Goal: Use online tool/utility: Utilize a website feature to perform a specific function

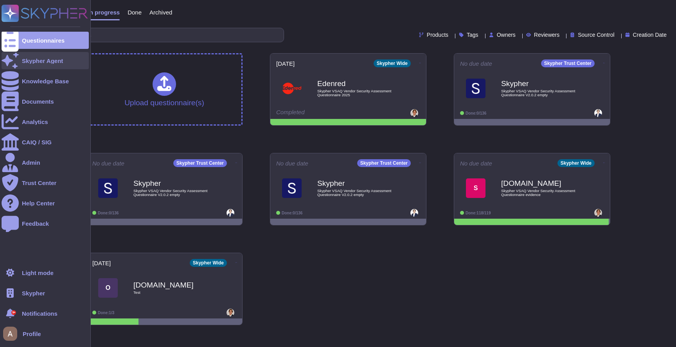
click at [14, 58] on icon at bounding box center [10, 60] width 17 height 15
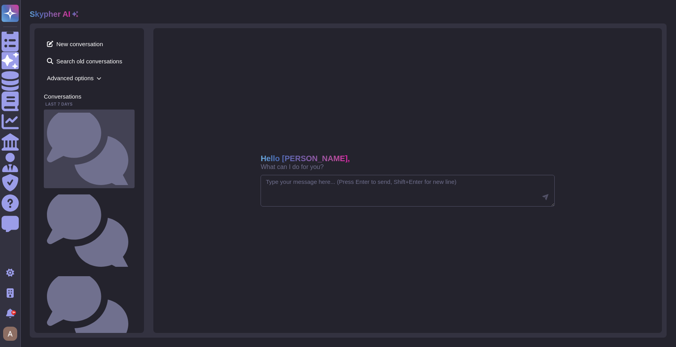
click at [131, 146] on small "Do you prepare and execute a training plan with defined goals and objectives on…" at bounding box center [131, 148] width 0 height 5
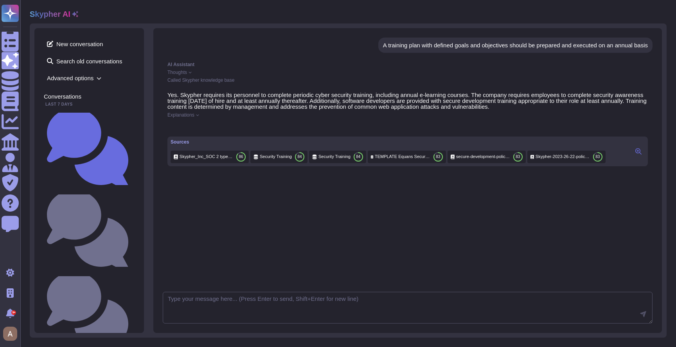
click at [640, 154] on icon at bounding box center [638, 151] width 6 height 6
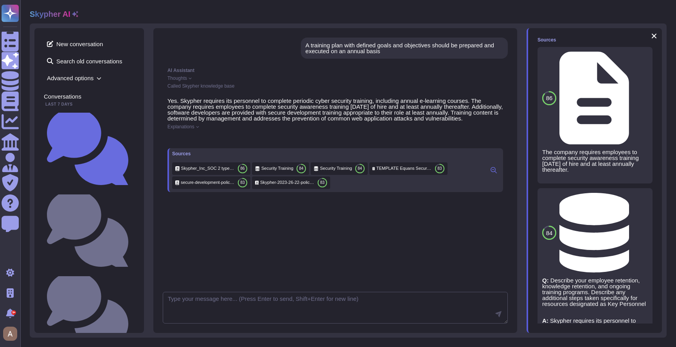
click at [192, 80] on div "AI Assistant Thoughts Called Skypher knowledge base" at bounding box center [335, 78] width 345 height 30
click at [190, 78] on div "Thoughts" at bounding box center [334, 78] width 335 height 5
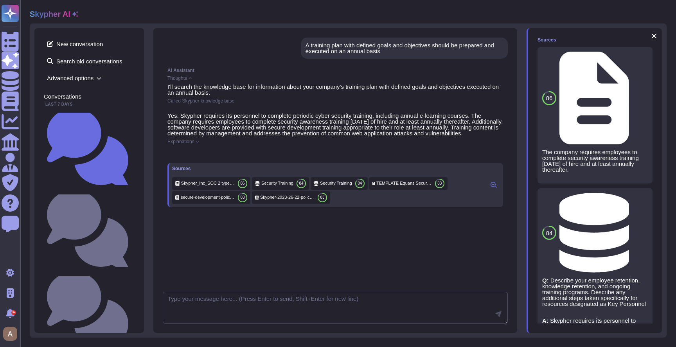
click at [192, 144] on span "Explanations" at bounding box center [180, 141] width 27 height 5
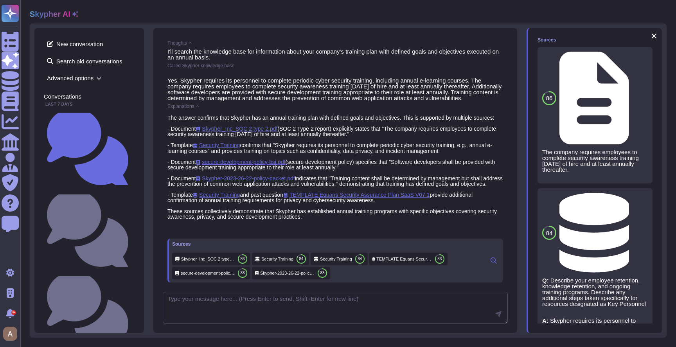
scroll to position [58, 0]
click at [241, 126] on span "Skypher_Inc_SOC 2 type 2.pdf" at bounding box center [236, 129] width 82 height 6
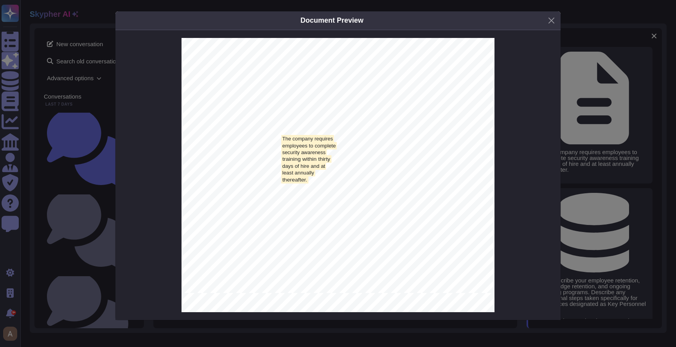
scroll to position [15161, 0]
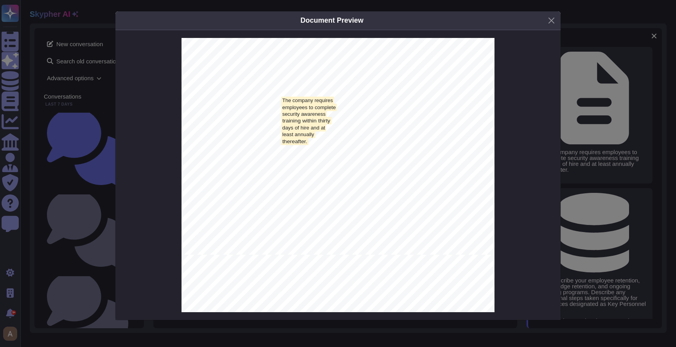
click at [73, 143] on div "Document Preview [DATE] Prescient Assurance LLC [STREET_ADDRESS] In connection …" at bounding box center [338, 173] width 676 height 347
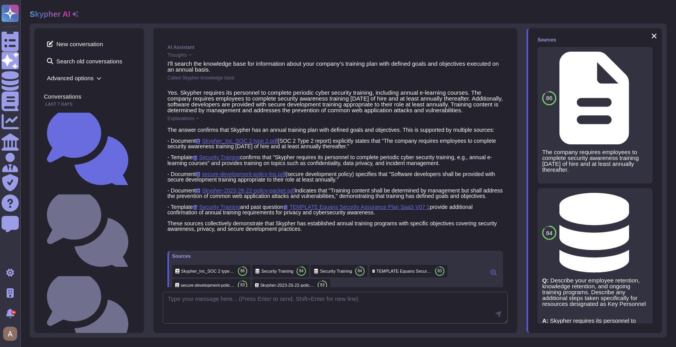
scroll to position [0, 0]
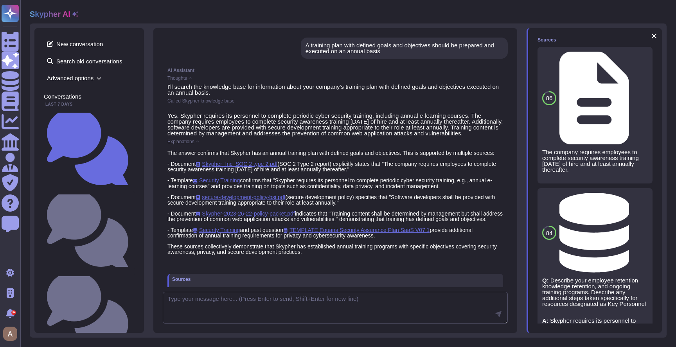
click at [188, 99] on span "Called Skypher knowledge base" at bounding box center [200, 100] width 67 height 5
click at [178, 144] on span "Explanations" at bounding box center [180, 141] width 27 height 5
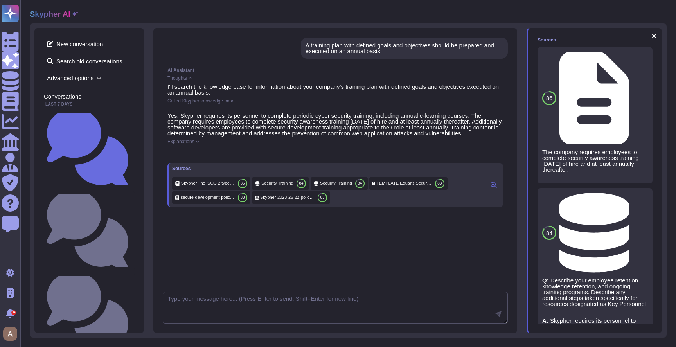
click at [75, 11] on icon at bounding box center [75, 14] width 6 height 6
click at [73, 78] on span "Advanced options" at bounding box center [89, 78] width 91 height 12
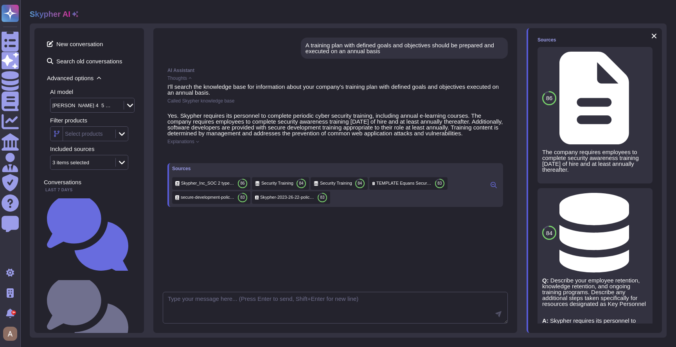
click at [76, 103] on div "[PERSON_NAME] 4_5 Sonnet" at bounding box center [82, 105] width 61 height 5
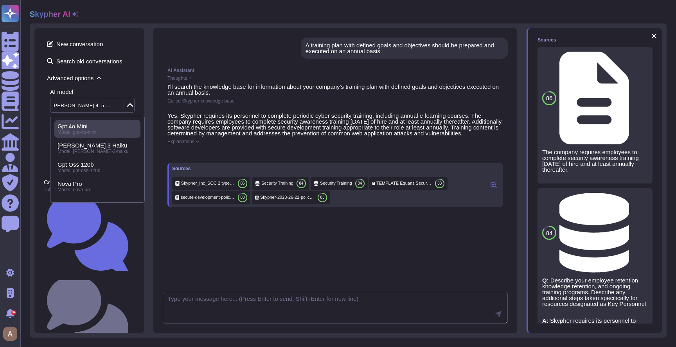
click at [91, 129] on div "Gpt 4o Mini" at bounding box center [97, 126] width 80 height 7
